Goal: Information Seeking & Learning: Learn about a topic

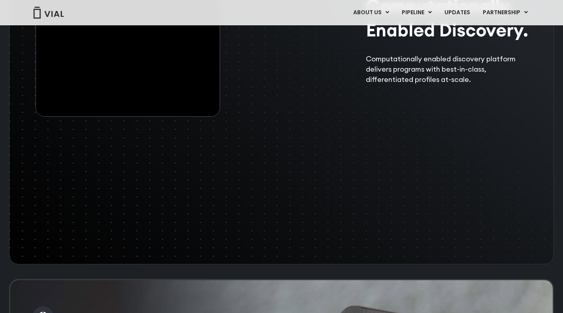
scroll to position [1291, 0]
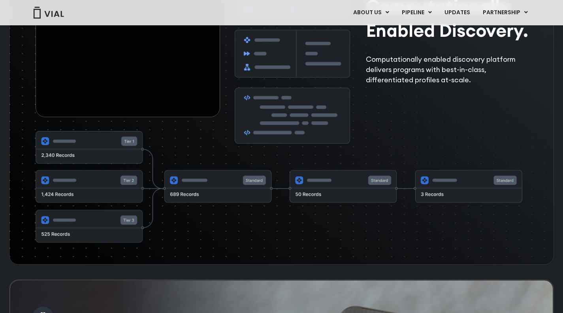
click at [130, 212] on img at bounding box center [279, 187] width 487 height 112
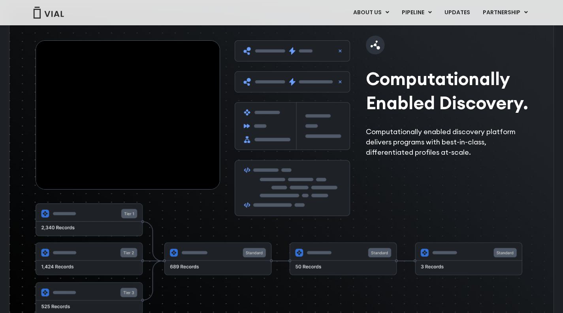
scroll to position [1203, 0]
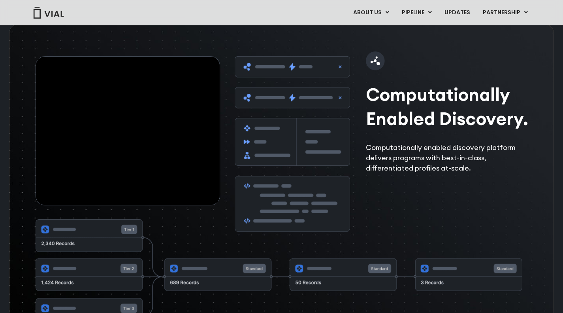
click at [268, 194] on img at bounding box center [293, 144] width 116 height 176
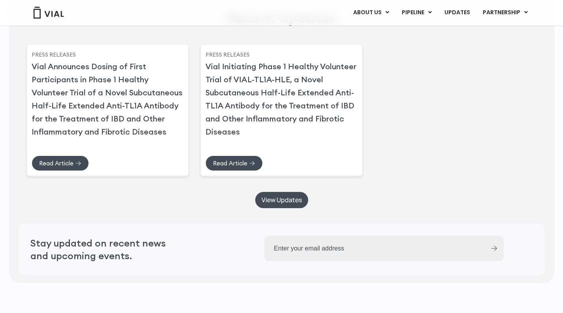
scroll to position [1932, 0]
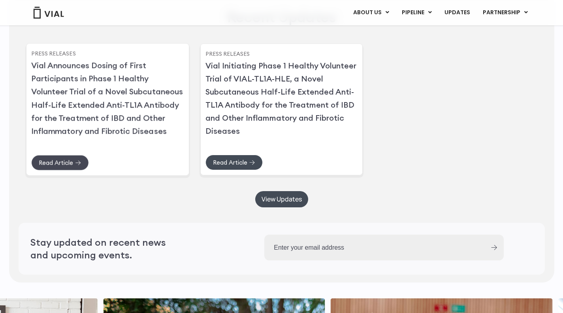
click at [66, 165] on span "Read Article" at bounding box center [56, 162] width 34 height 6
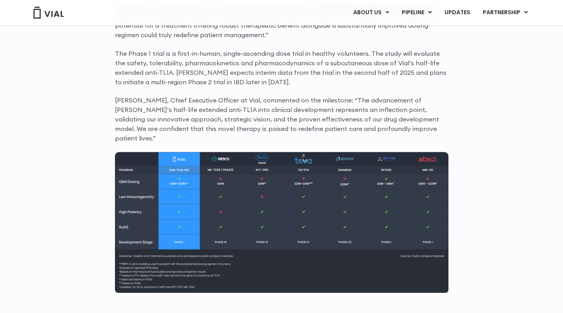
scroll to position [691, 0]
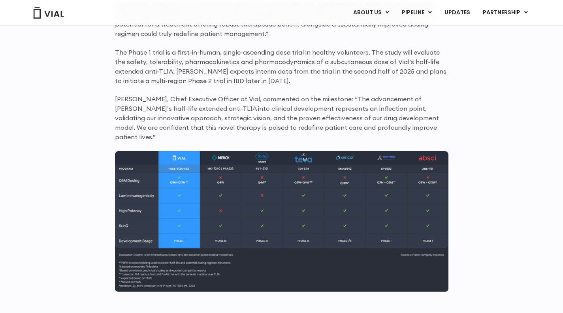
click at [168, 126] on p "Simon Burns, Chief Executive Officer at Vial, commented on the milestone: “The …" at bounding box center [282, 117] width 334 height 47
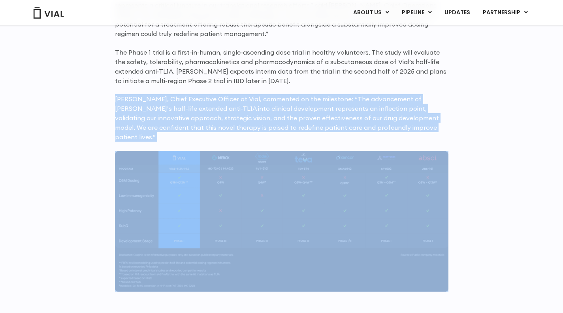
click at [168, 126] on p "Simon Burns, Chief Executive Officer at Vial, commented on the milestone: “The …" at bounding box center [282, 117] width 334 height 47
click at [169, 130] on p "Simon Burns, Chief Executive Officer at Vial, commented on the milestone: “The …" at bounding box center [282, 117] width 334 height 47
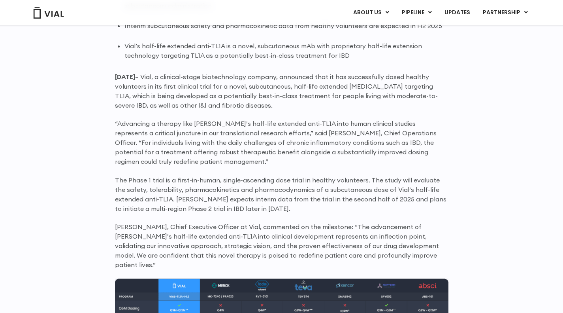
scroll to position [557, 0]
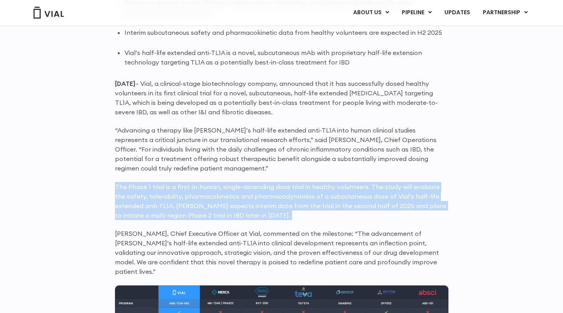
click at [183, 204] on p "The Phase 1 trial is a first-in-human, single-ascending dose trial in healthy v…" at bounding box center [282, 201] width 334 height 38
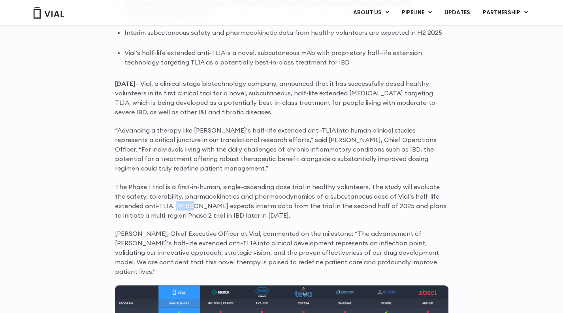
click at [183, 204] on p "The Phase 1 trial is a first-in-human, single-ascending dose trial in healthy v…" at bounding box center [282, 201] width 334 height 38
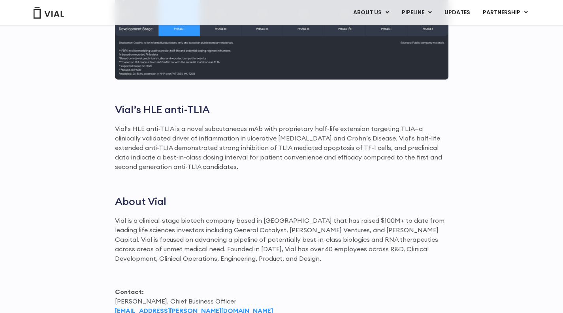
scroll to position [921, 0]
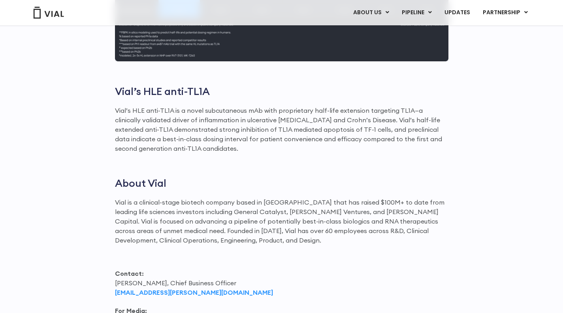
click at [203, 197] on p "Vial is a clinical-stage biotech company based in San Francisco that has raised…" at bounding box center [282, 220] width 334 height 47
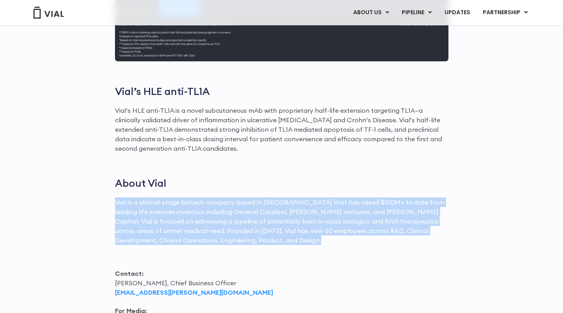
click at [203, 197] on p "Vial is a clinical-stage biotech company based in San Francisco that has raised…" at bounding box center [282, 220] width 334 height 47
click at [204, 202] on p "Vial is a clinical-stage biotech company based in San Francisco that has raised…" at bounding box center [282, 220] width 334 height 47
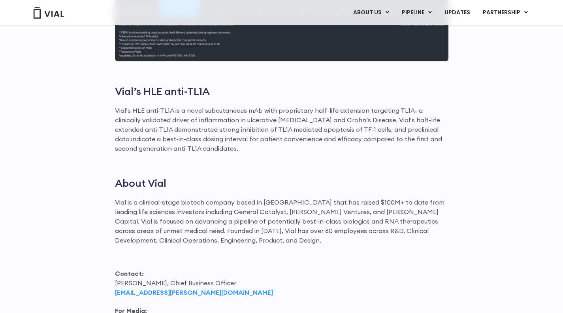
scroll to position [980, 0]
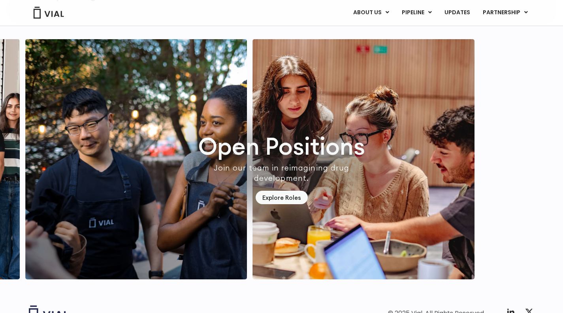
scroll to position [2269, 0]
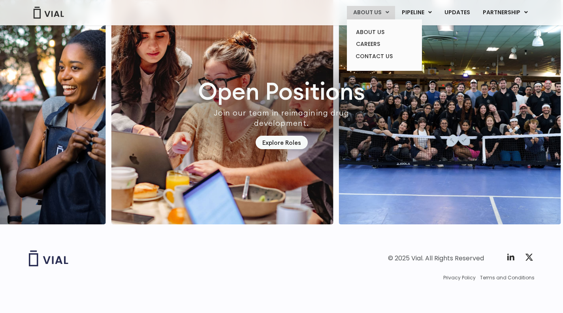
click at [389, 14] on icon at bounding box center [388, 12] width 4 height 6
click at [384, 42] on link "CAREERS" at bounding box center [384, 44] width 69 height 12
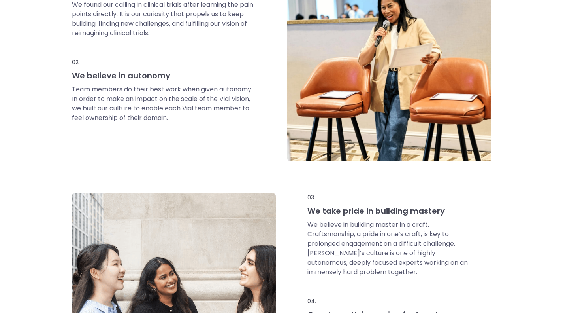
scroll to position [441, 0]
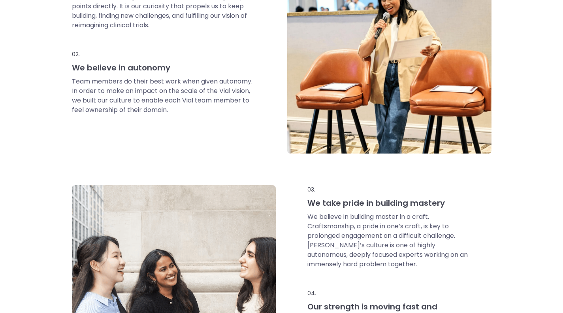
click at [316, 220] on p "We believe in building master in a craft. Craftsmanship, a pride in one’s craft…" at bounding box center [388, 240] width 161 height 57
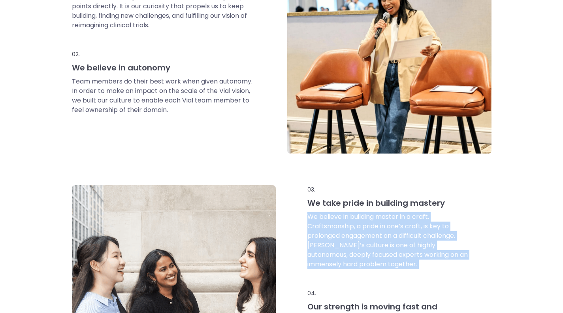
click at [316, 220] on p "We believe in building master in a craft. Craftsmanship, a pride in one’s craft…" at bounding box center [388, 240] width 161 height 57
click at [321, 234] on p "We believe in building master in a craft. Craftsmanship, a pride in one’s craft…" at bounding box center [388, 240] width 161 height 57
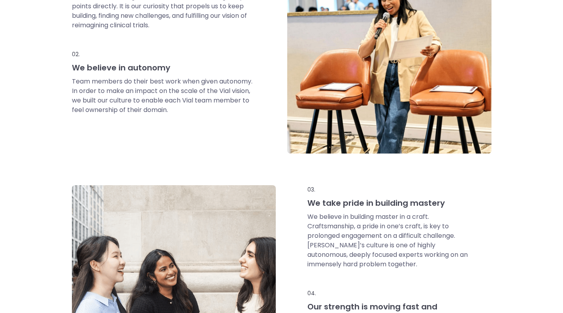
scroll to position [600, 0]
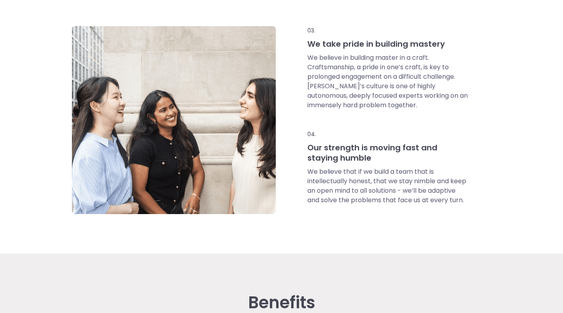
click at [332, 185] on p "We believe that if we build a team that is intellectually honest, that we stay …" at bounding box center [388, 186] width 161 height 38
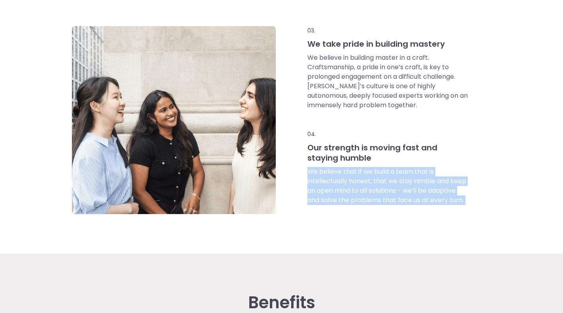
click at [332, 185] on p "We believe that if we build a team that is intellectually honest, that we stay …" at bounding box center [388, 186] width 161 height 38
click at [335, 198] on p "We believe that if we build a team that is intellectually honest, that we stay …" at bounding box center [388, 186] width 161 height 38
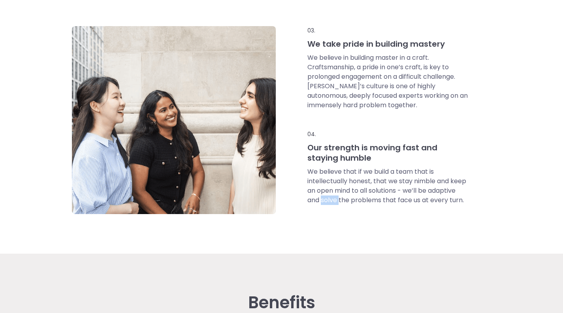
click at [335, 198] on p "We believe that if we build a team that is intellectually honest, that we stay …" at bounding box center [388, 186] width 161 height 38
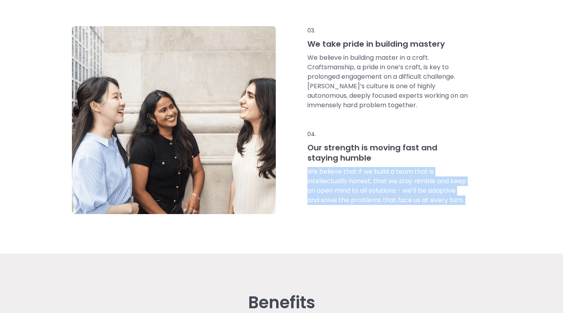
click at [335, 198] on p "We believe that if we build a team that is intellectually honest, that we stay …" at bounding box center [388, 186] width 161 height 38
click at [338, 205] on div "03. We take pride in building mastery We believe in building master in a craft.…" at bounding box center [390, 120] width 204 height 188
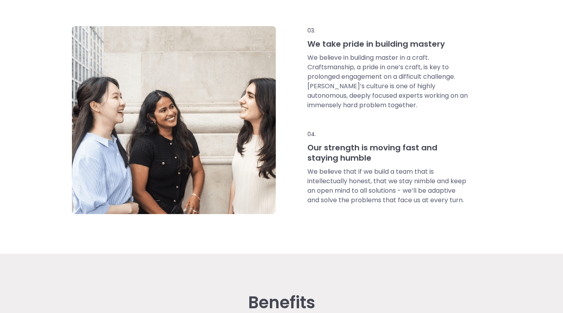
click at [337, 185] on p "We believe that if we build a team that is intellectually honest, that we stay …" at bounding box center [388, 186] width 161 height 38
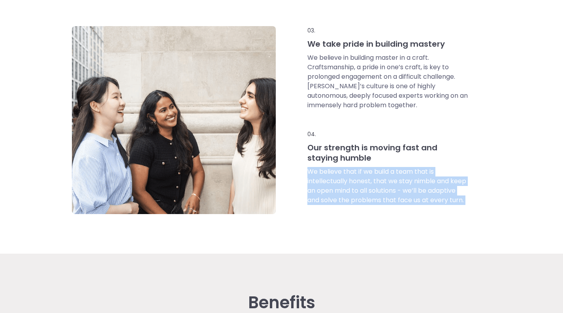
click at [337, 185] on p "We believe that if we build a team that is intellectually honest, that we stay …" at bounding box center [388, 186] width 161 height 38
click at [338, 193] on p "We believe that if we build a team that is intellectually honest, that we stay …" at bounding box center [388, 186] width 161 height 38
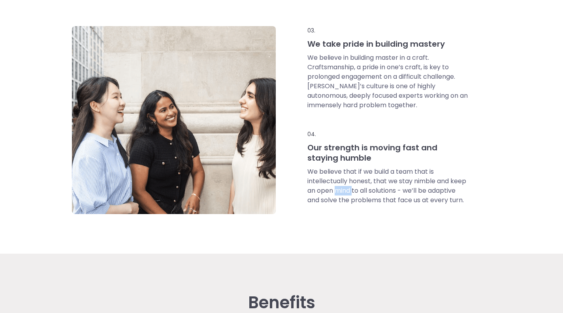
click at [338, 193] on p "We believe that if we build a team that is intellectually honest, that we stay …" at bounding box center [388, 186] width 161 height 38
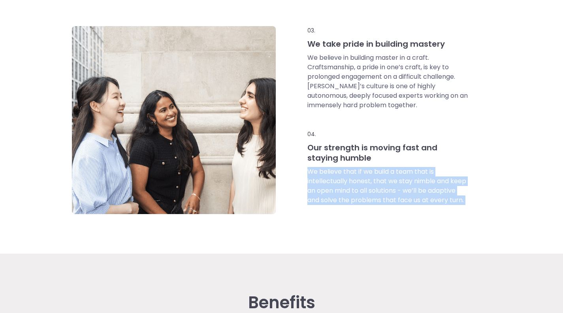
click at [338, 193] on p "We believe that if we build a team that is intellectually honest, that we stay …" at bounding box center [388, 186] width 161 height 38
click at [344, 187] on p "We believe that if we build a team that is intellectually honest, that we stay …" at bounding box center [388, 186] width 161 height 38
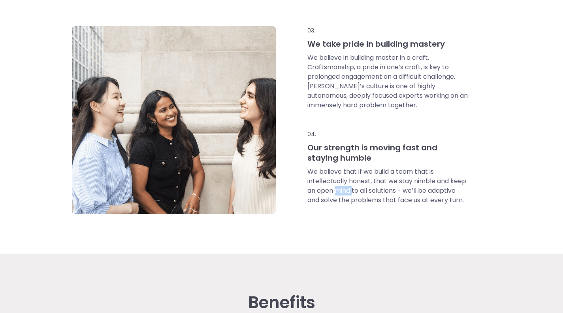
click at [344, 187] on p "We believe that if we build a team that is intellectually honest, that we stay …" at bounding box center [388, 186] width 161 height 38
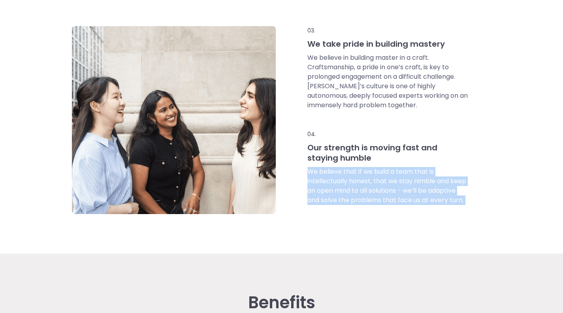
click at [344, 187] on p "We believe that if we build a team that is intellectually honest, that we stay …" at bounding box center [388, 186] width 161 height 38
click at [346, 197] on p "We believe that if we build a team that is intellectually honest, that we stay …" at bounding box center [388, 186] width 161 height 38
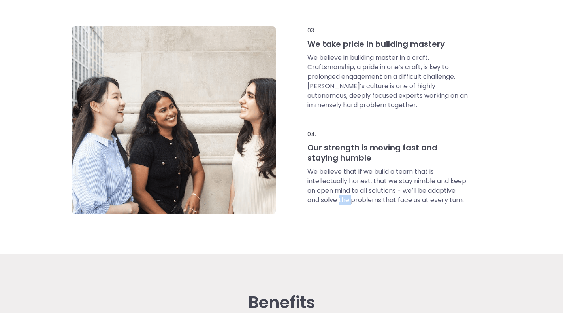
click at [346, 197] on p "We believe that if we build a team that is intellectually honest, that we stay …" at bounding box center [388, 186] width 161 height 38
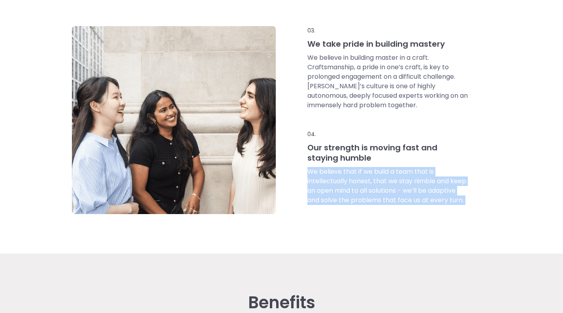
click at [346, 197] on p "We believe that if we build a team that is intellectually honest, that we stay …" at bounding box center [388, 186] width 161 height 38
click at [348, 202] on p "We believe that if we build a team that is intellectually honest, that we stay …" at bounding box center [388, 186] width 161 height 38
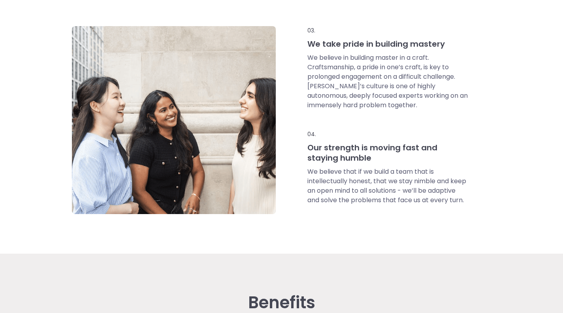
scroll to position [611, 0]
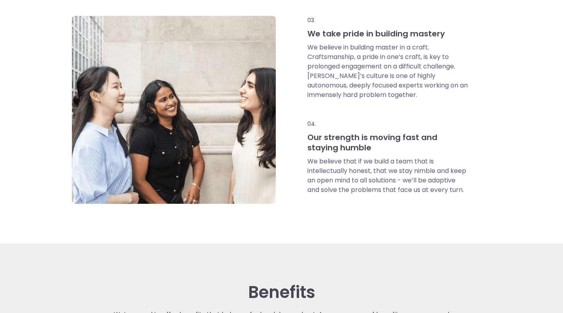
click at [350, 199] on div "03. We take pride in building mastery We believe in building master in a craft.…" at bounding box center [390, 110] width 204 height 188
click at [355, 197] on div "03. We take pride in building mastery We believe in building master in a craft.…" at bounding box center [390, 110] width 204 height 188
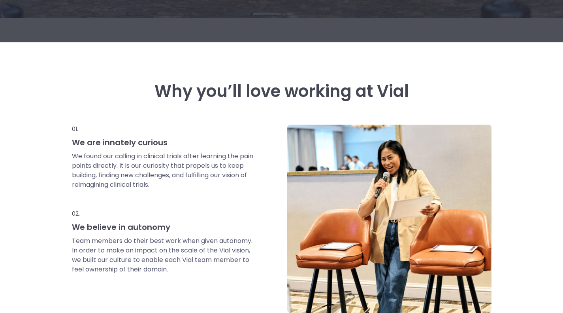
scroll to position [0, 0]
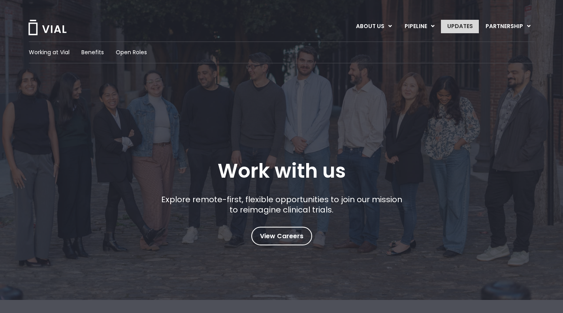
click at [445, 25] on link "UPDATES" at bounding box center [460, 26] width 38 height 13
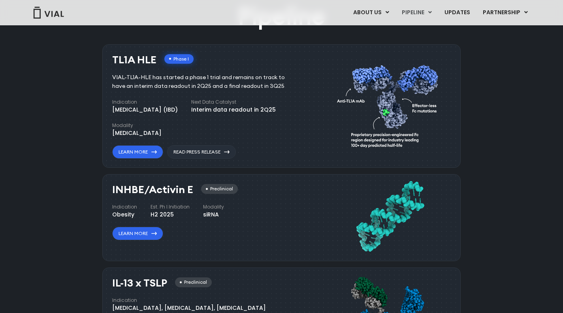
click at [461, 15] on link "UPDATES" at bounding box center [458, 12] width 38 height 13
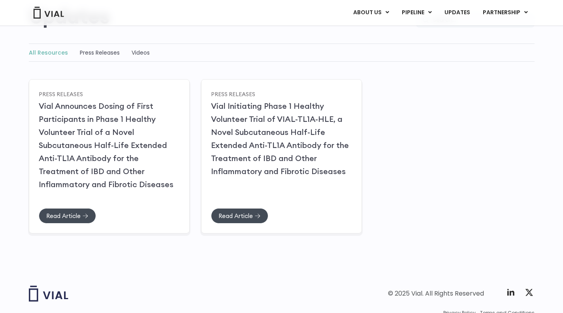
scroll to position [92, 0]
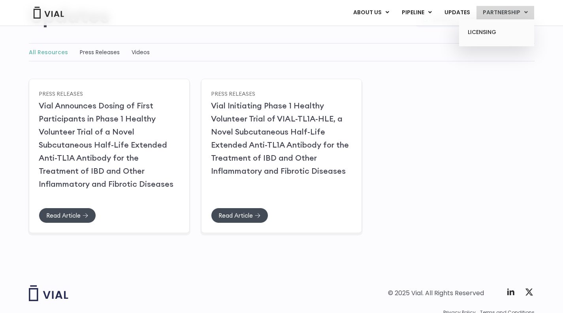
click at [495, 16] on link "PARTNERSHIP" at bounding box center [506, 12] width 58 height 13
click at [490, 31] on link "LICENSING" at bounding box center [496, 32] width 69 height 13
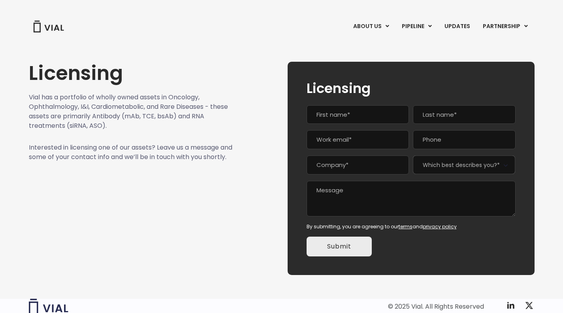
click at [164, 74] on h1 "Licensing" at bounding box center [131, 73] width 204 height 23
click at [144, 106] on p "Vial has a portfolio of wholly owned assets in Oncology, Ophthalmology, I&I, Ca…" at bounding box center [131, 112] width 204 height 38
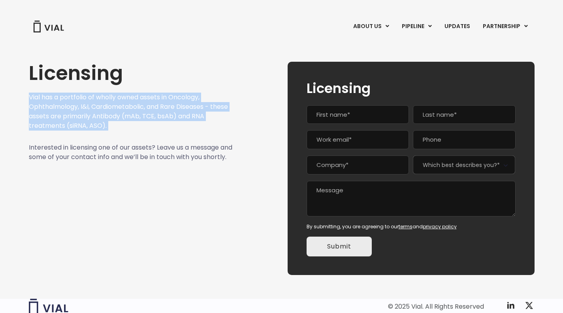
click at [141, 113] on p "Vial has a portfolio of wholly owned assets in Oncology, Ophthalmology, I&I, Ca…" at bounding box center [131, 112] width 204 height 38
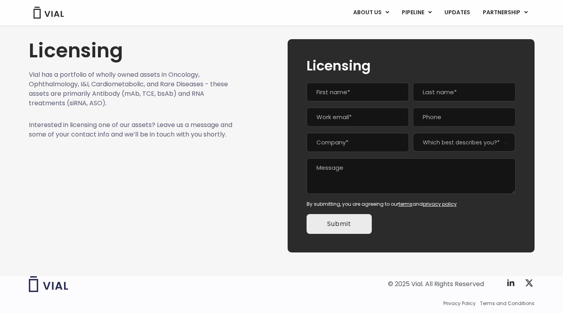
scroll to position [23, 0]
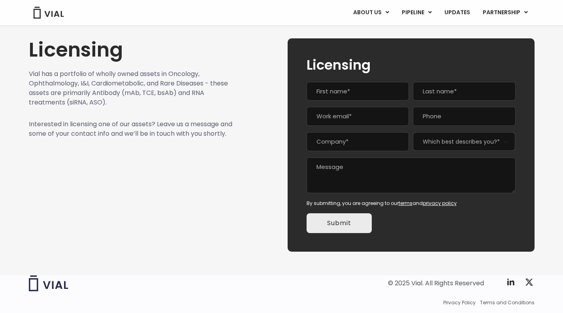
click at [142, 138] on p "Interested in licensing one of our assets? Leave us a message and some of your …" at bounding box center [131, 128] width 204 height 19
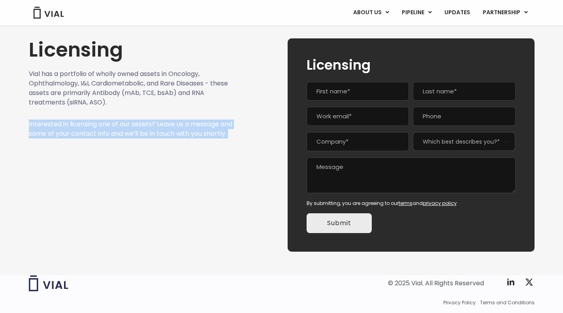
click at [142, 138] on p "Interested in licensing one of our assets? Leave us a message and some of your …" at bounding box center [131, 128] width 204 height 19
click at [147, 138] on p "Interested in licensing one of our assets? Leave us a message and some of your …" at bounding box center [131, 128] width 204 height 19
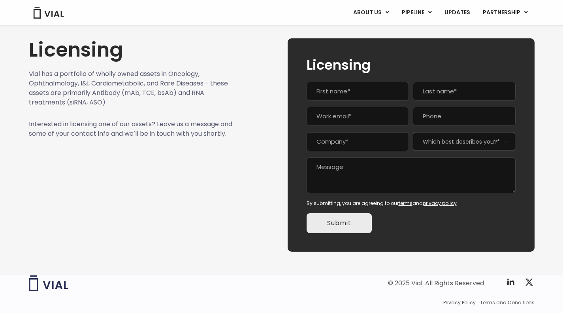
click at [147, 138] on p "Interested in licensing one of our assets? Leave us a message and some of your …" at bounding box center [131, 128] width 204 height 19
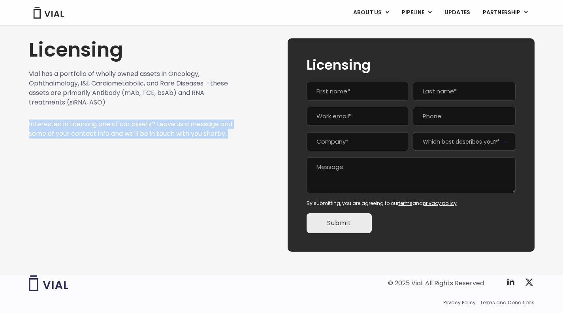
click at [147, 138] on p "Interested in licensing one of our assets? Leave us a message and some of your …" at bounding box center [131, 128] width 204 height 19
click at [137, 158] on div "Licensing Vial has a portfolio of wholly owned assets in Oncology, Ophthalmolog…" at bounding box center [131, 144] width 204 height 213
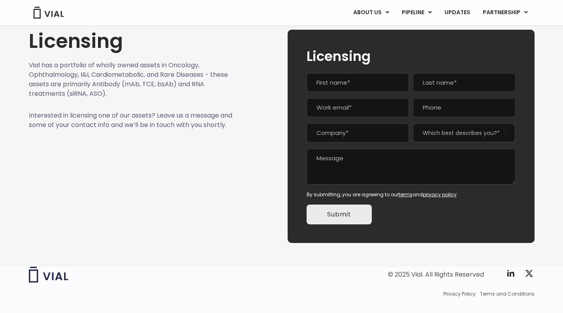
scroll to position [32, 0]
click at [139, 130] on p "Interested in licensing one of our assets? Leave us a message and some of your …" at bounding box center [131, 120] width 204 height 19
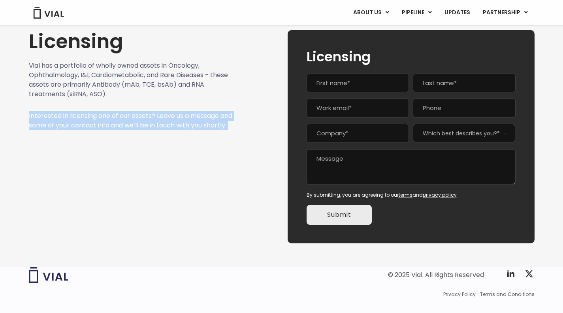
click at [139, 130] on p "Interested in licensing one of our assets? Leave us a message and some of your …" at bounding box center [131, 120] width 204 height 19
click at [137, 130] on p "Interested in licensing one of our assets? Leave us a message and some of your …" at bounding box center [131, 120] width 204 height 19
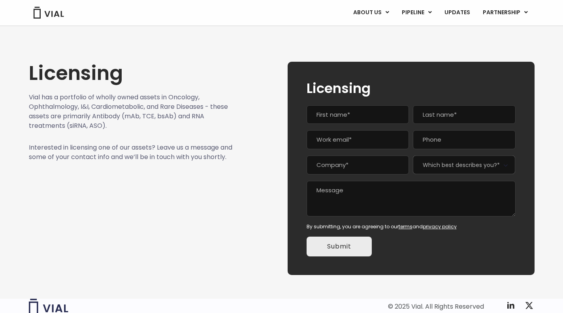
scroll to position [48, 0]
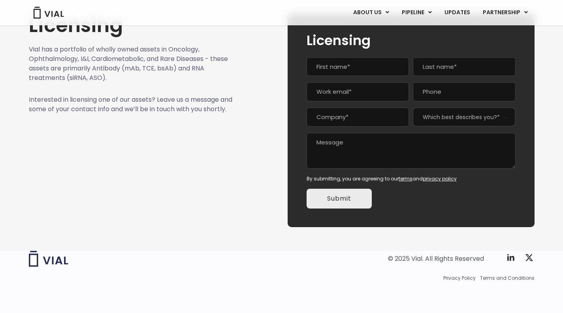
click at [499, 110] on span "Which best describes you?*" at bounding box center [464, 117] width 102 height 19
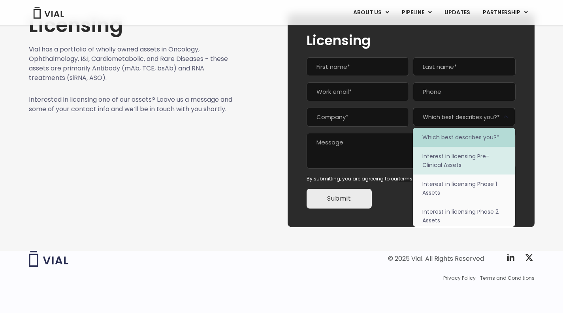
scroll to position [50, 0]
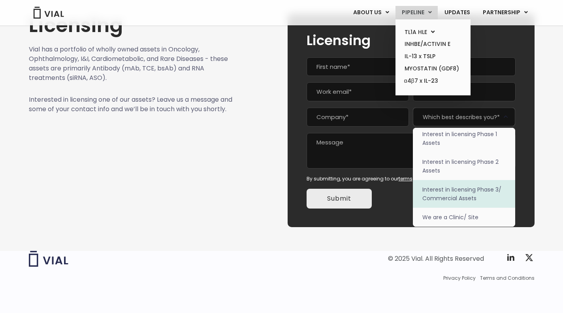
click at [423, 11] on link "PIPELINE" at bounding box center [417, 12] width 42 height 13
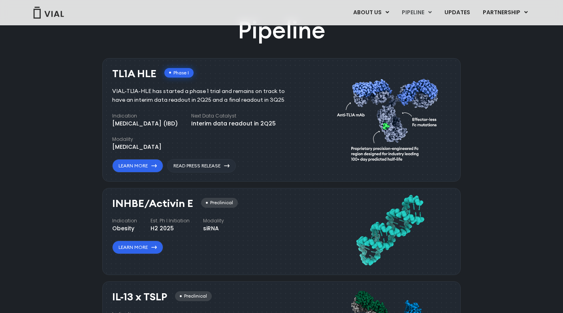
scroll to position [495, 0]
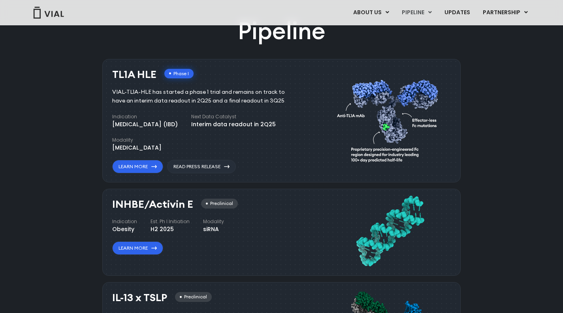
click at [251, 94] on div "VIAL-TL1A-HLE has started a phase 1 trial and remains on track to have an inter…" at bounding box center [204, 96] width 185 height 17
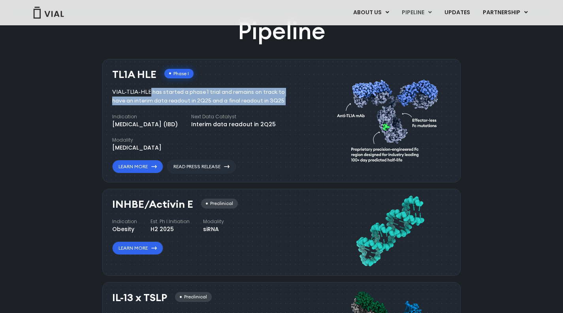
click at [251, 94] on div "VIAL-TL1A-HLE has started a phase 1 trial and remains on track to have an inter…" at bounding box center [204, 96] width 185 height 17
click at [251, 95] on div "VIAL-TL1A-HLE has started a phase 1 trial and remains on track to have an inter…" at bounding box center [204, 96] width 185 height 17
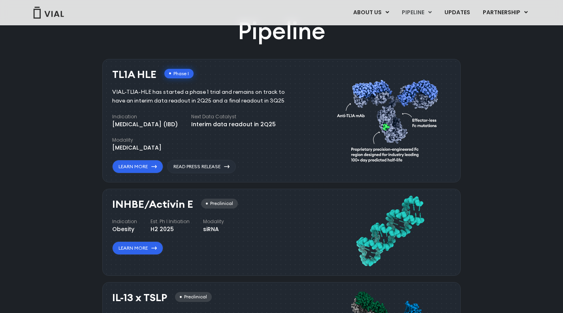
click at [244, 118] on h4 "Next Data Catalyst" at bounding box center [233, 116] width 85 height 7
click at [243, 128] on div "Interim data readout in 2Q25" at bounding box center [233, 124] width 85 height 8
click at [374, 136] on img at bounding box center [390, 119] width 106 height 109
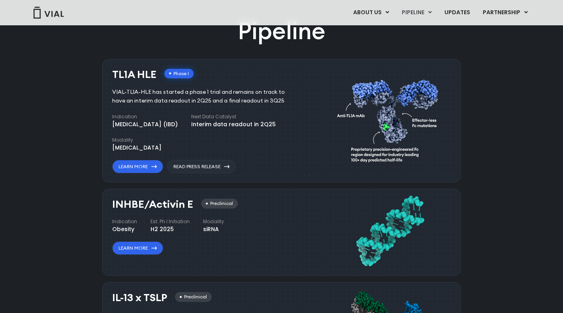
click at [366, 160] on img at bounding box center [390, 119] width 106 height 109
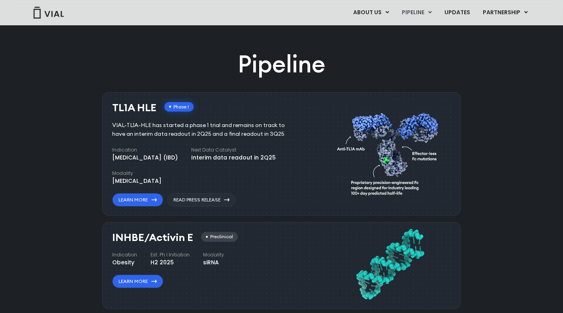
scroll to position [456, 0]
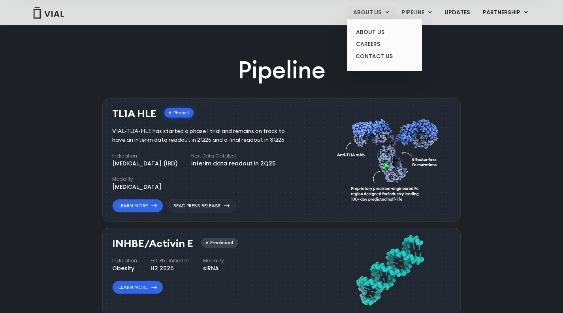
click at [374, 16] on link "ABOUT US" at bounding box center [371, 12] width 48 height 13
click at [378, 57] on link "CONTACT US" at bounding box center [384, 56] width 69 height 13
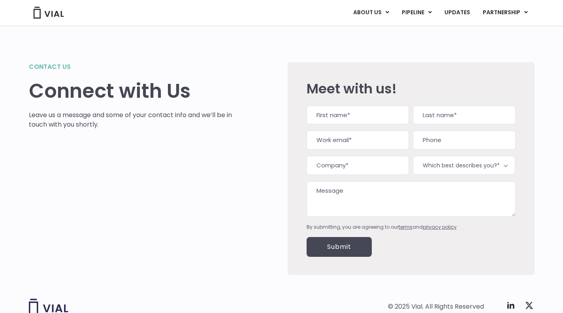
scroll to position [48, 0]
